Goal: Task Accomplishment & Management: Use online tool/utility

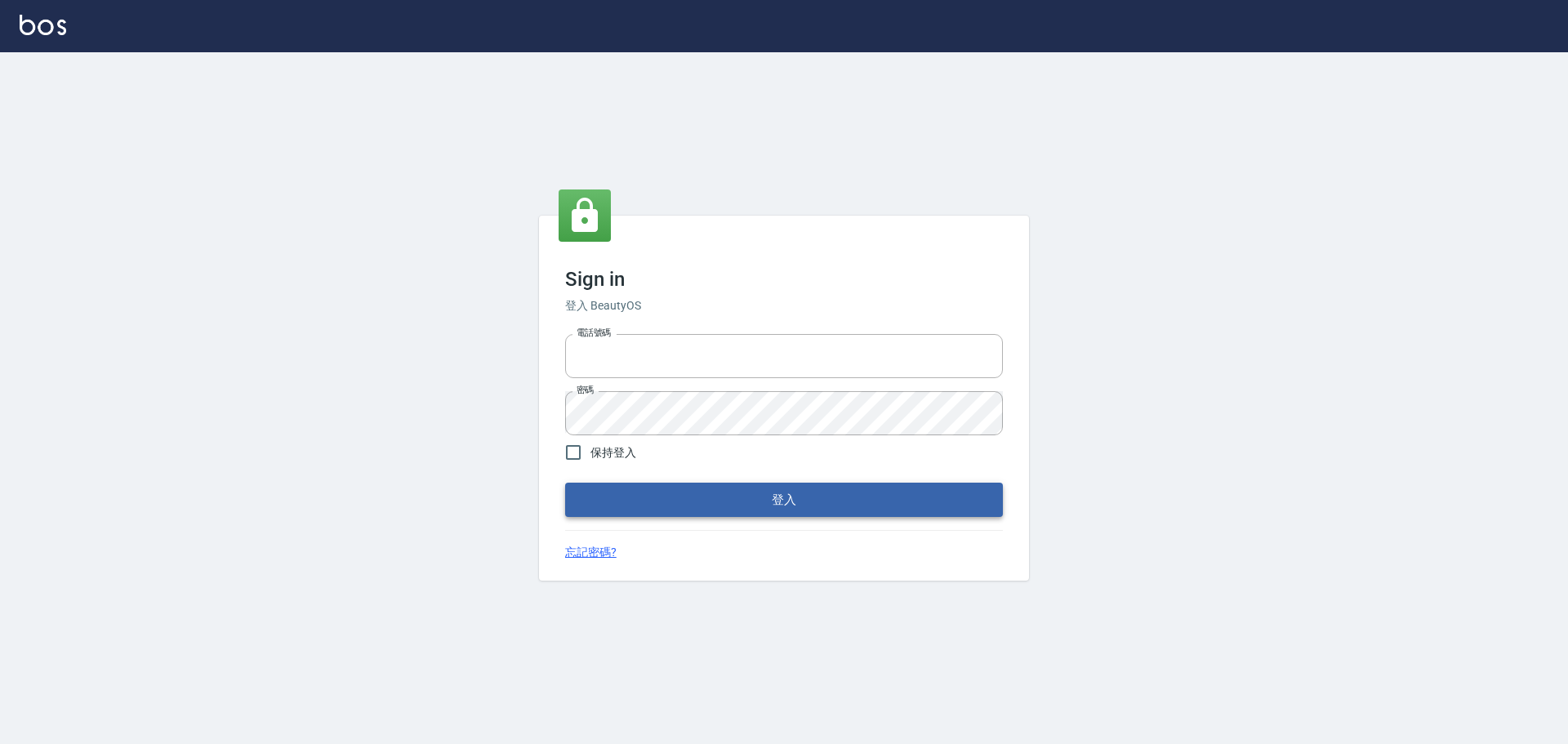
type input "0976570099"
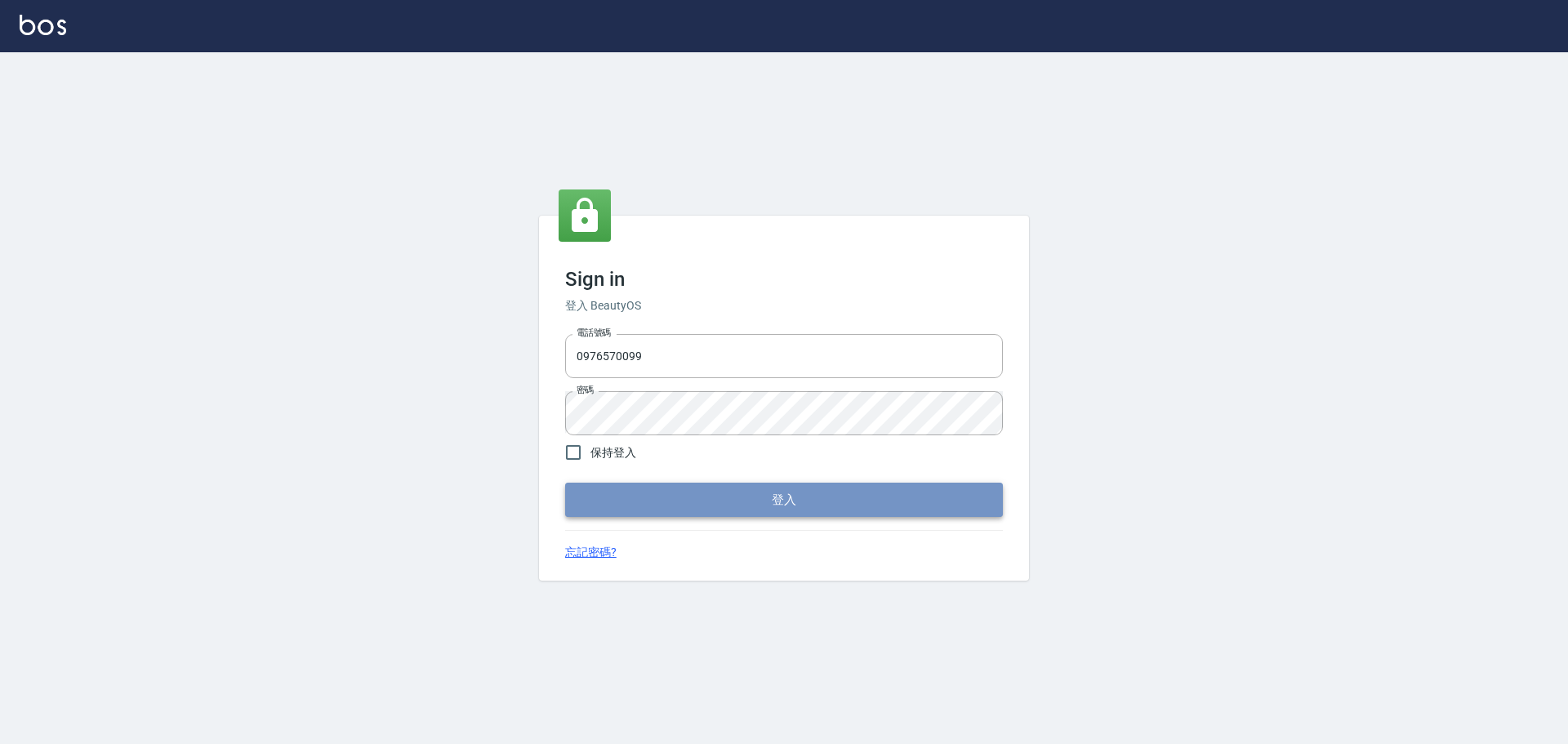
click at [882, 494] on button "登入" at bounding box center [784, 499] width 438 height 35
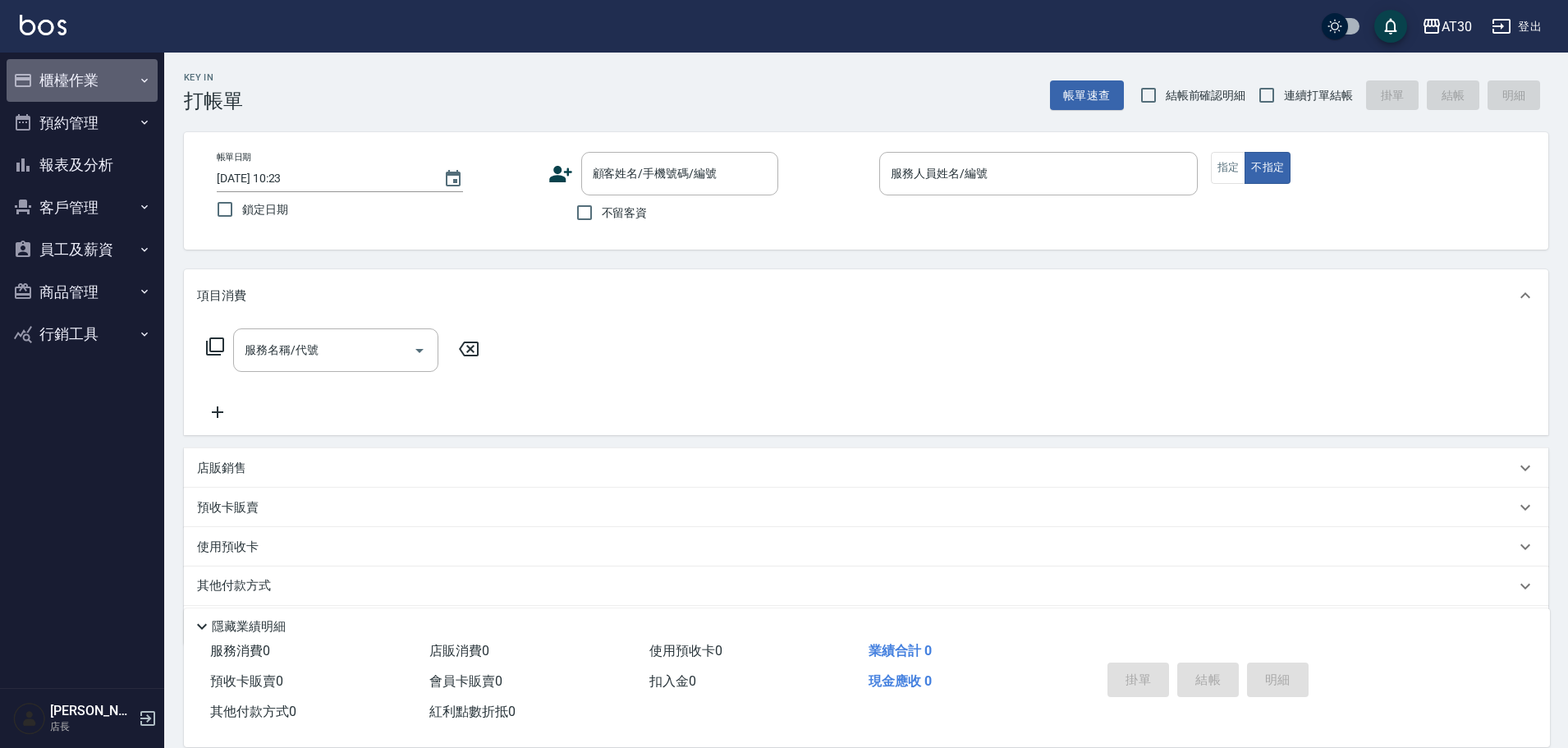
click at [35, 91] on button "櫃檯作業" at bounding box center [82, 80] width 151 height 43
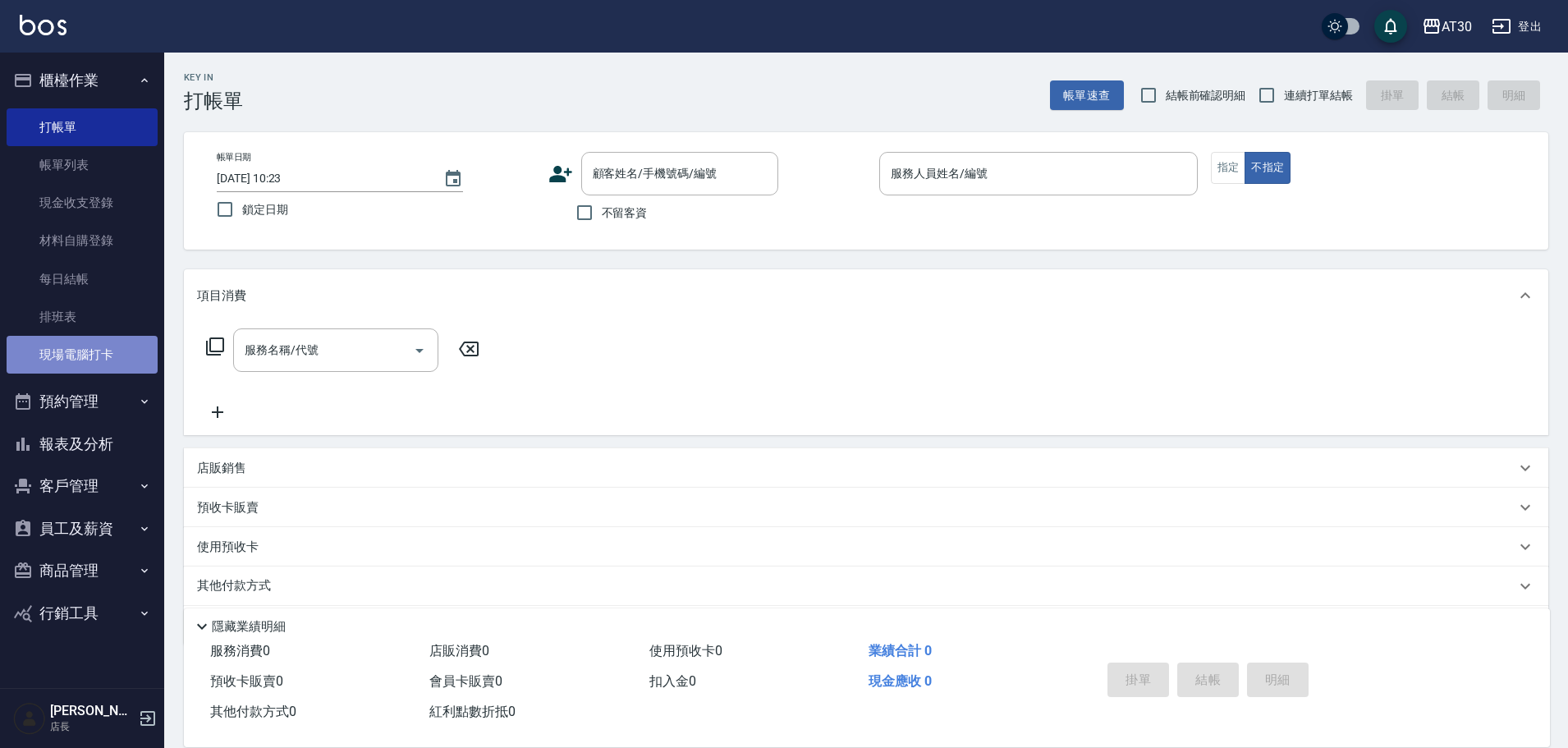
click at [110, 344] on link "現場電腦打卡" at bounding box center [82, 354] width 151 height 37
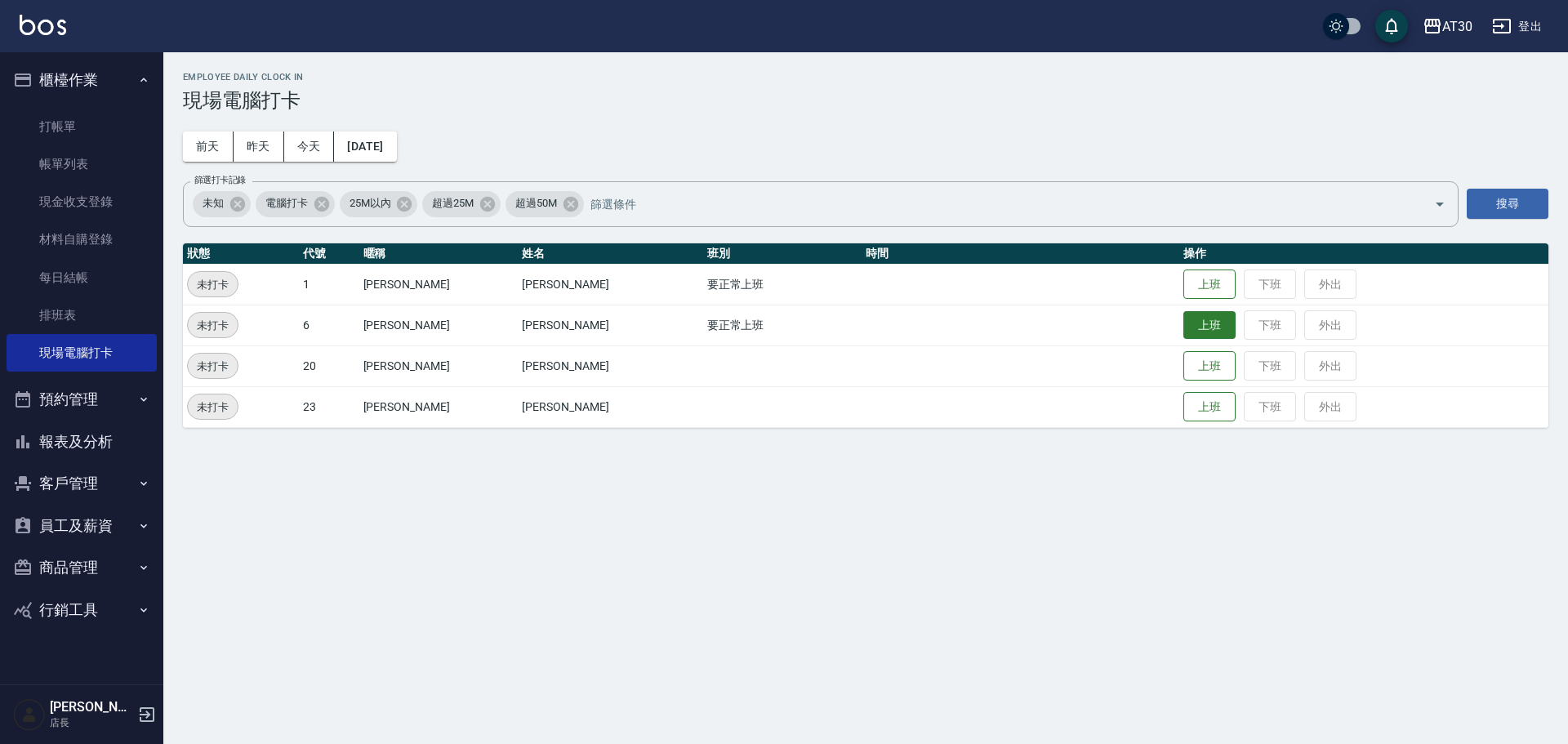
click at [1183, 332] on button "上班" at bounding box center [1209, 326] width 52 height 28
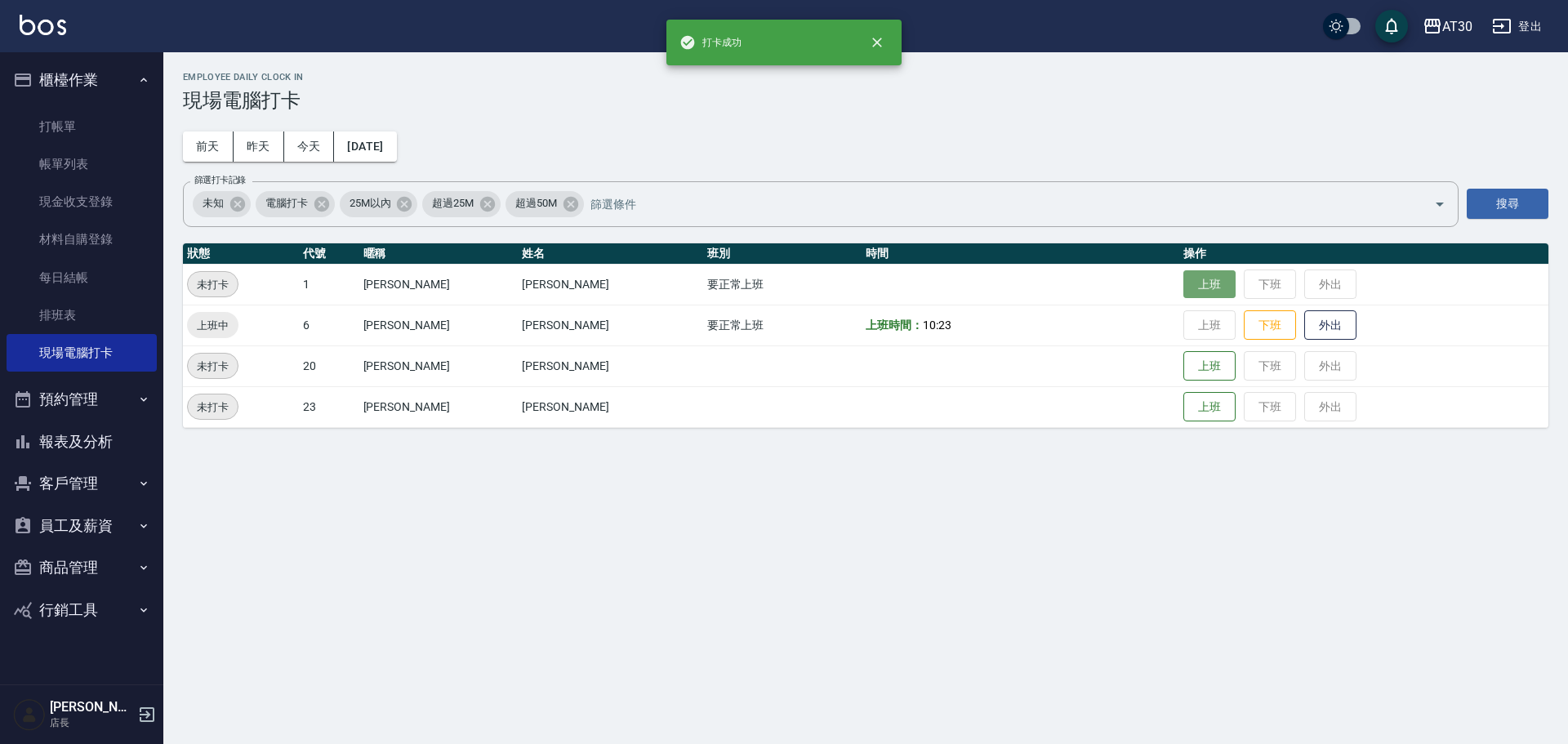
click at [1183, 288] on button "上班" at bounding box center [1209, 284] width 52 height 28
